Goal: Information Seeking & Learning: Learn about a topic

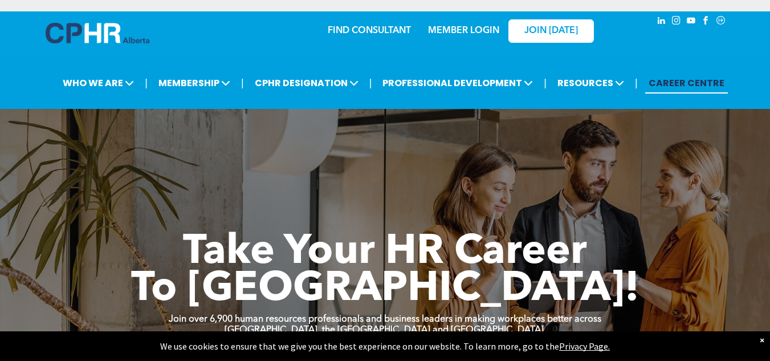
click at [759, 338] on div "×" at bounding box center [761, 339] width 5 height 11
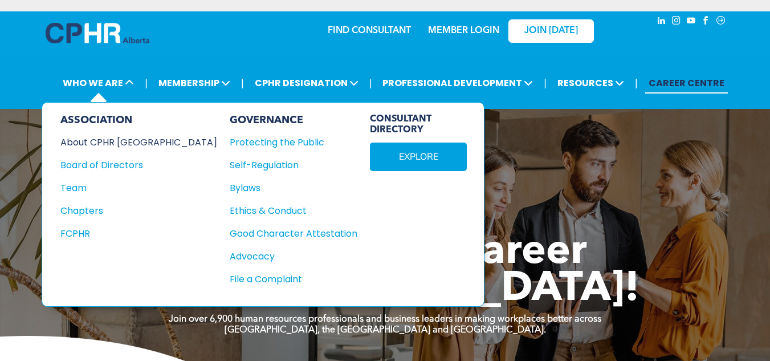
click at [108, 142] on div "About CPHR [GEOGRAPHIC_DATA]" at bounding box center [130, 142] width 141 height 14
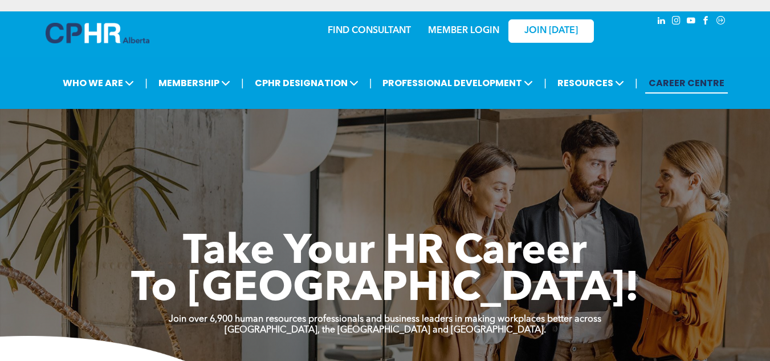
scroll to position [33, 0]
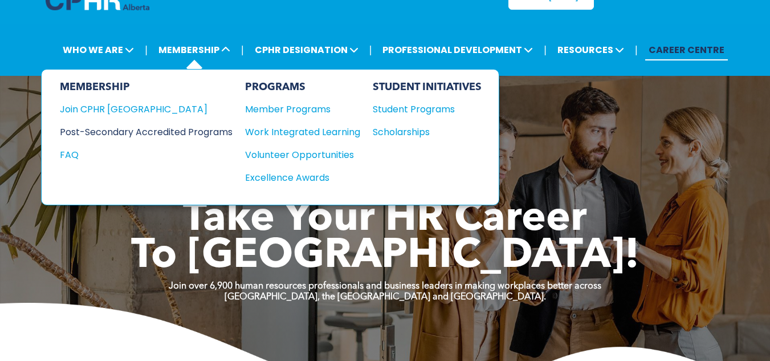
click at [125, 135] on div "Post-Secondary Accredited Programs" at bounding box center [138, 132] width 156 height 14
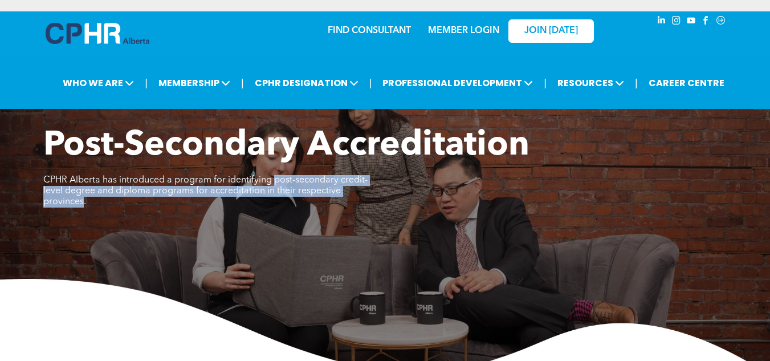
drag, startPoint x: 272, startPoint y: 180, endPoint x: 380, endPoint y: 195, distance: 108.7
click at [367, 195] on span "CPHR Alberta has introduced a program for identifying post-secondary credit-lev…" at bounding box center [205, 190] width 324 height 31
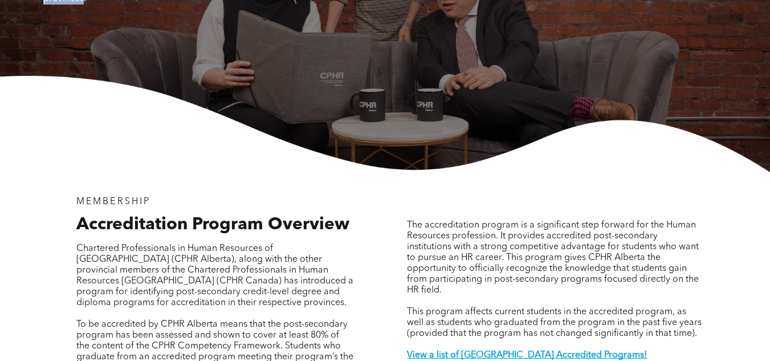
scroll to position [285, 0]
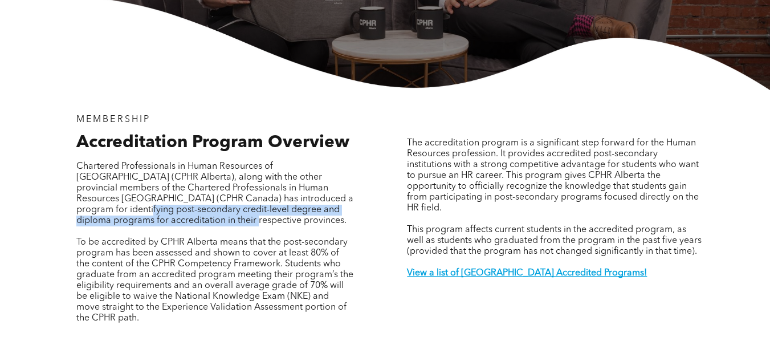
drag, startPoint x: 296, startPoint y: 189, endPoint x: 307, endPoint y: 210, distance: 23.7
click at [307, 210] on p "Chartered Professionals in Human Resources of [GEOGRAPHIC_DATA] (CPHR Alberta),…" at bounding box center [215, 193] width 278 height 65
